Goal: Navigation & Orientation: Find specific page/section

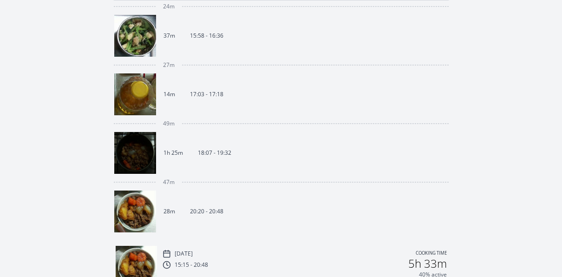
scroll to position [324, 0]
click at [146, 146] on img at bounding box center [135, 152] width 42 height 42
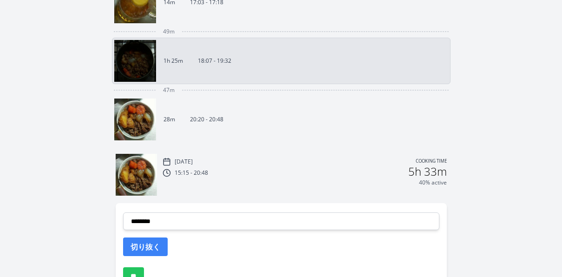
scroll to position [416, 0]
click at [184, 112] on link "28m 20:20 - 20:48" at bounding box center [277, 119] width 326 height 42
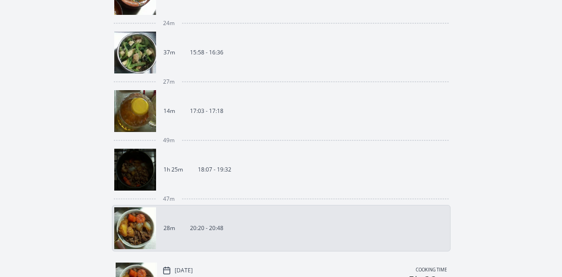
scroll to position [308, 0]
click at [241, 171] on link "1h 25m 18:07 - 19:32" at bounding box center [277, 169] width 326 height 42
